Goal: Task Accomplishment & Management: Use online tool/utility

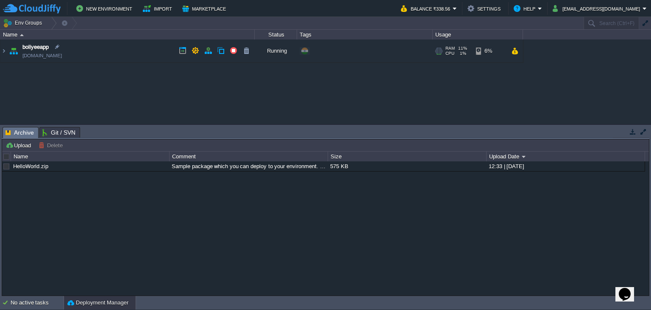
click at [523, 51] on div "RAM 11% CPU 1% 8 / 64 6%" at bounding box center [478, 50] width 90 height 23
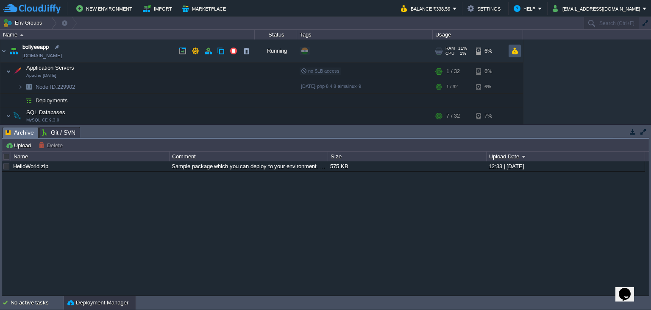
click at [514, 51] on button "button" at bounding box center [514, 51] width 7 height 8
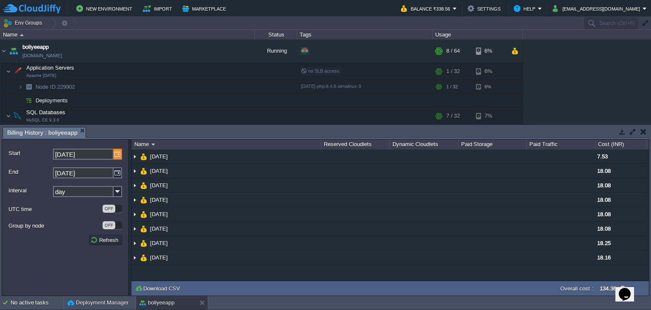
click at [122, 153] on img at bounding box center [118, 153] width 8 height 11
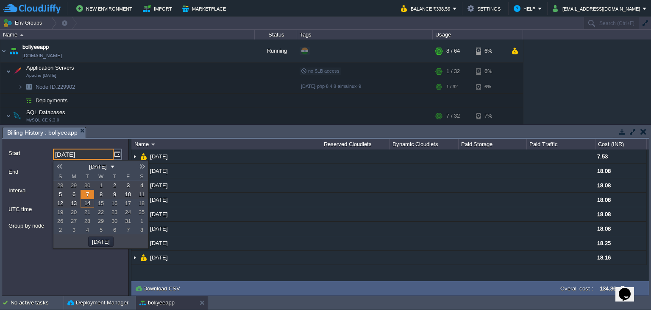
click at [60, 165] on link at bounding box center [59, 166] width 12 height 7
click at [61, 165] on link at bounding box center [59, 166] width 12 height 7
click at [61, 184] on link "1" at bounding box center [60, 185] width 14 height 9
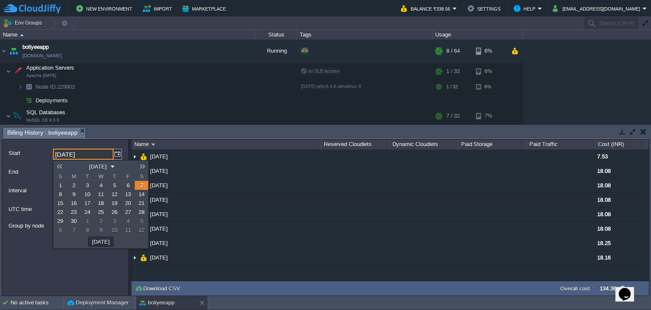
type input "[DATE]"
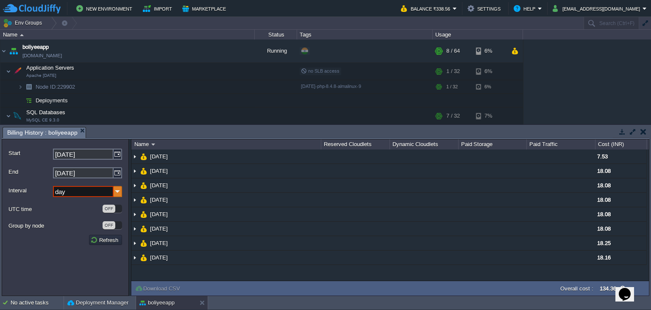
click at [116, 194] on img at bounding box center [118, 191] width 8 height 11
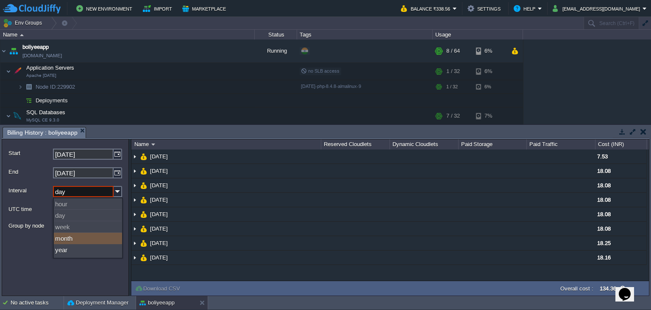
click at [69, 240] on div "month" at bounding box center [88, 237] width 68 height 11
type input "month"
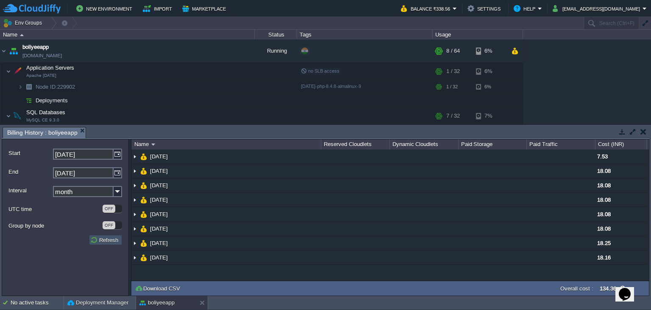
click at [104, 242] on button "Refresh" at bounding box center [105, 240] width 31 height 8
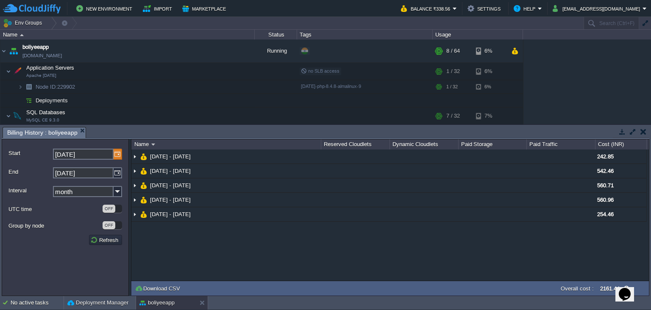
click at [119, 155] on img at bounding box center [118, 153] width 8 height 11
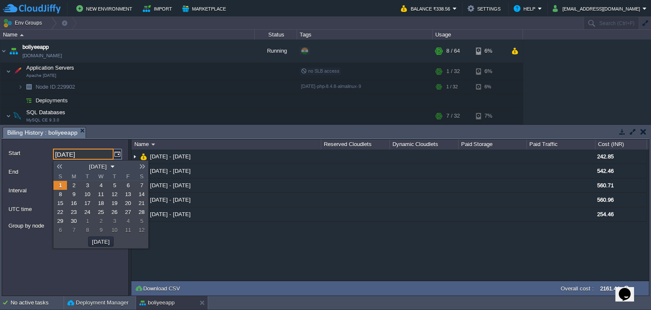
click at [60, 167] on link at bounding box center [59, 166] width 12 height 7
click at [61, 167] on link at bounding box center [59, 166] width 12 height 7
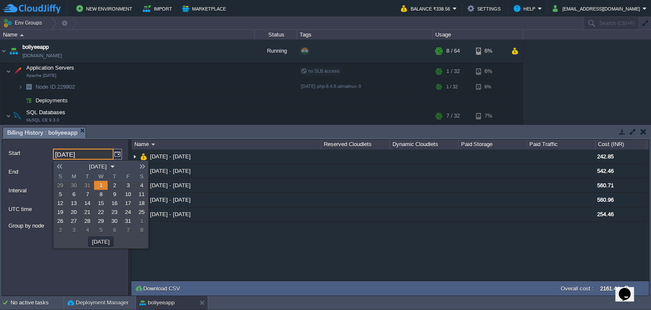
click at [98, 187] on link "1" at bounding box center [101, 185] width 14 height 9
type input "[DATE]"
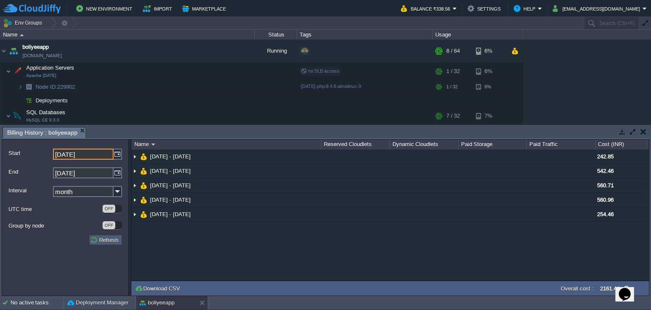
drag, startPoint x: 112, startPoint y: 239, endPoint x: 117, endPoint y: 239, distance: 5.1
click at [113, 239] on button "Refresh" at bounding box center [105, 240] width 31 height 8
click at [109, 240] on button "Refresh" at bounding box center [105, 240] width 31 height 8
click at [457, 7] on em "Balance ₹338.56" at bounding box center [429, 8] width 56 height 10
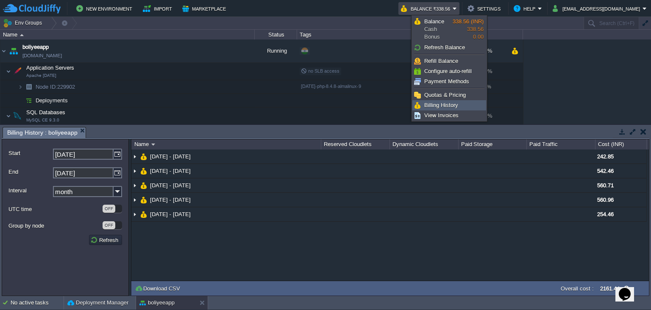
click at [456, 105] on span "Billing History" at bounding box center [441, 105] width 34 height 6
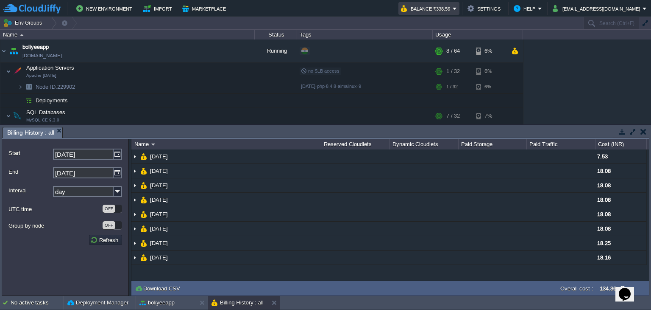
click at [453, 9] on button "Balance ₹338.56" at bounding box center [427, 8] width 52 height 10
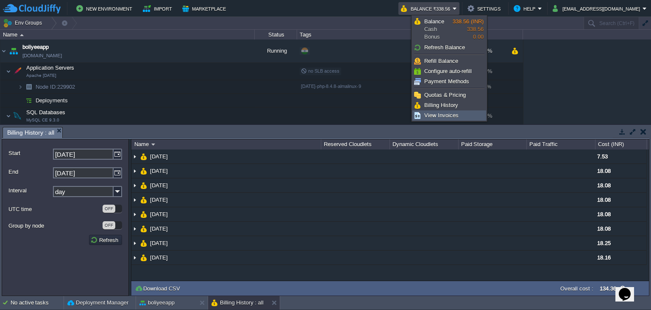
click at [451, 118] on link "View Invoices" at bounding box center [449, 115] width 73 height 9
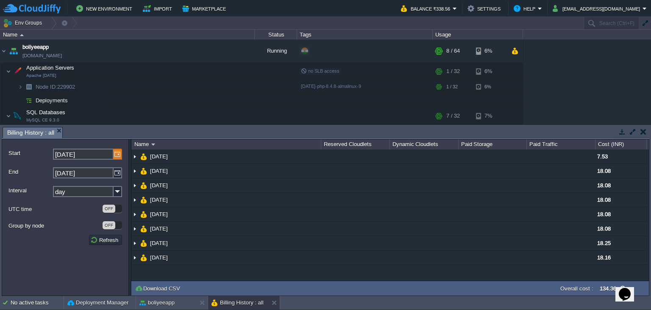
click at [117, 153] on img at bounding box center [118, 153] width 8 height 11
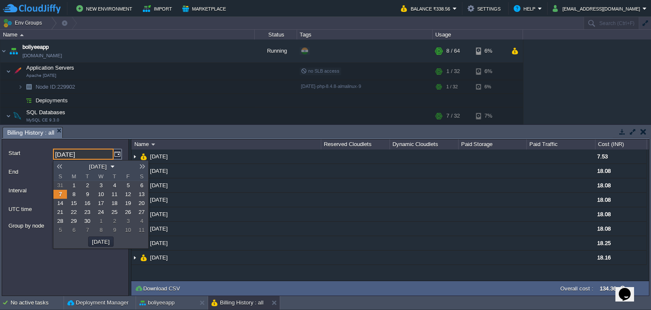
click at [57, 169] on link at bounding box center [59, 166] width 12 height 7
click at [59, 181] on link "1" at bounding box center [60, 185] width 14 height 9
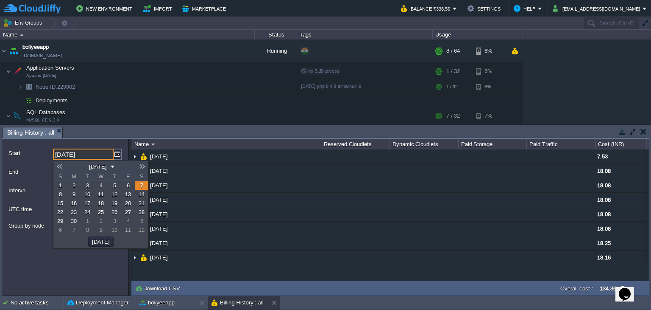
type input "[DATE]"
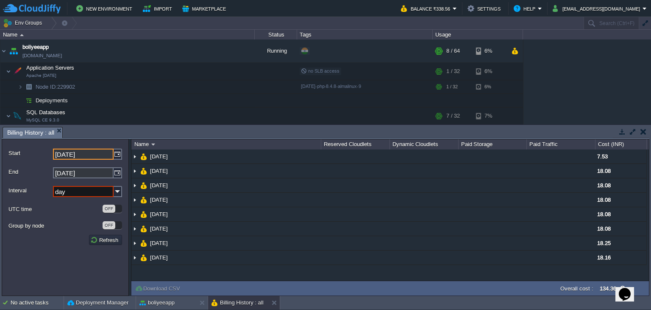
click at [103, 196] on input "day" at bounding box center [83, 191] width 61 height 11
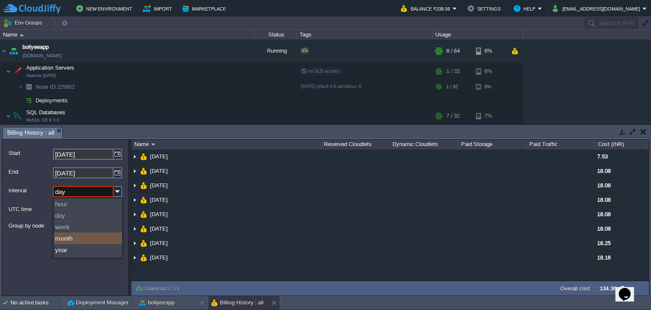
click at [63, 243] on div "month" at bounding box center [88, 237] width 68 height 11
type input "month"
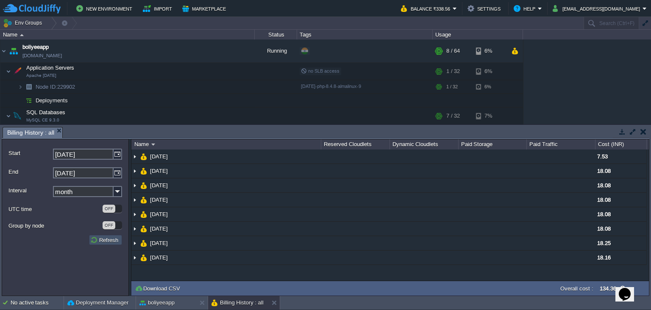
click at [99, 240] on button "Refresh" at bounding box center [105, 240] width 31 height 8
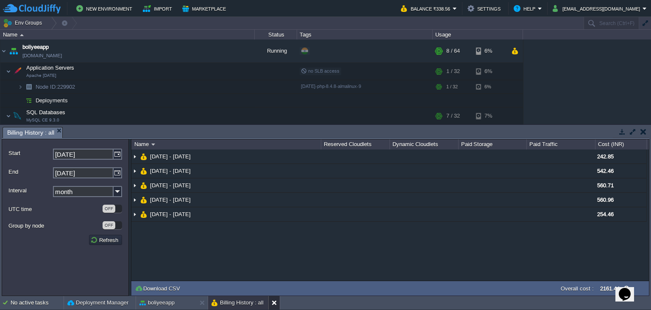
click at [274, 302] on button at bounding box center [276, 302] width 8 height 8
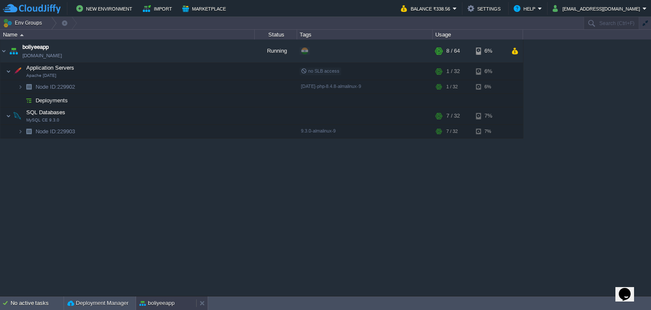
click at [165, 301] on button "boliyeeapp" at bounding box center [156, 302] width 35 height 8
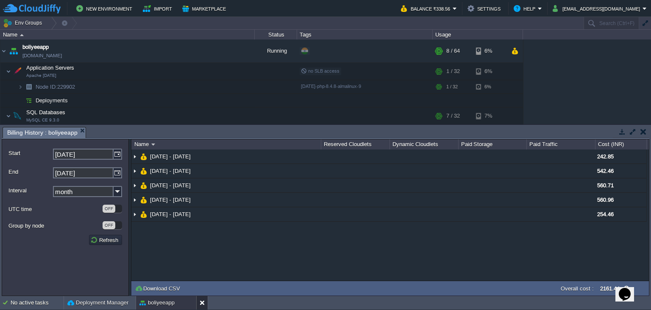
click at [202, 302] on button at bounding box center [204, 302] width 8 height 8
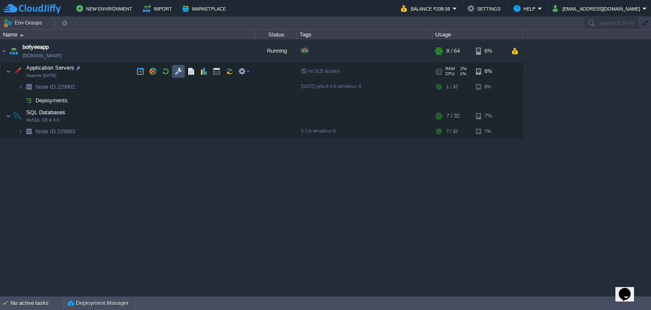
click at [178, 70] on button "button" at bounding box center [179, 71] width 8 height 8
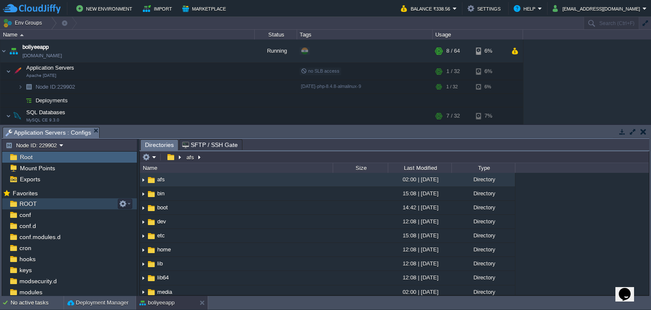
click at [62, 200] on div "ROOT" at bounding box center [69, 203] width 135 height 11
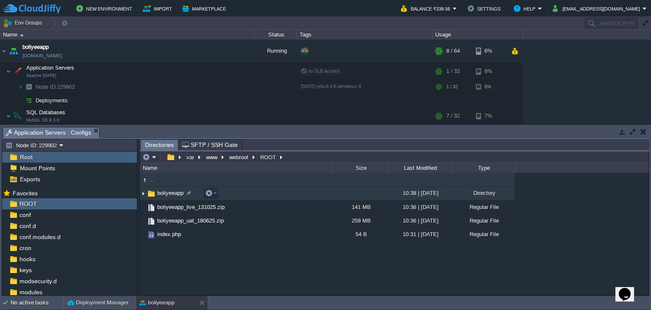
click at [160, 192] on span "boliyeeapp" at bounding box center [170, 192] width 29 height 7
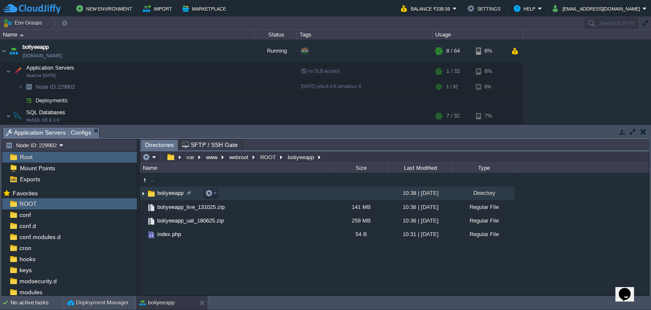
click at [160, 192] on span "boliyeeapp" at bounding box center [170, 192] width 29 height 7
